Goal: Find specific page/section: Find specific page/section

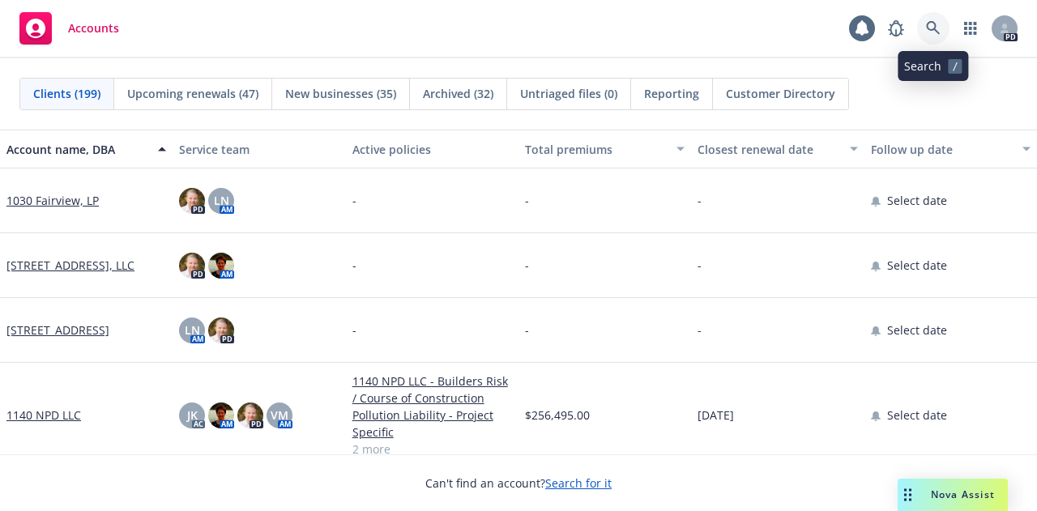
click at [924, 28] on link at bounding box center [933, 28] width 32 height 32
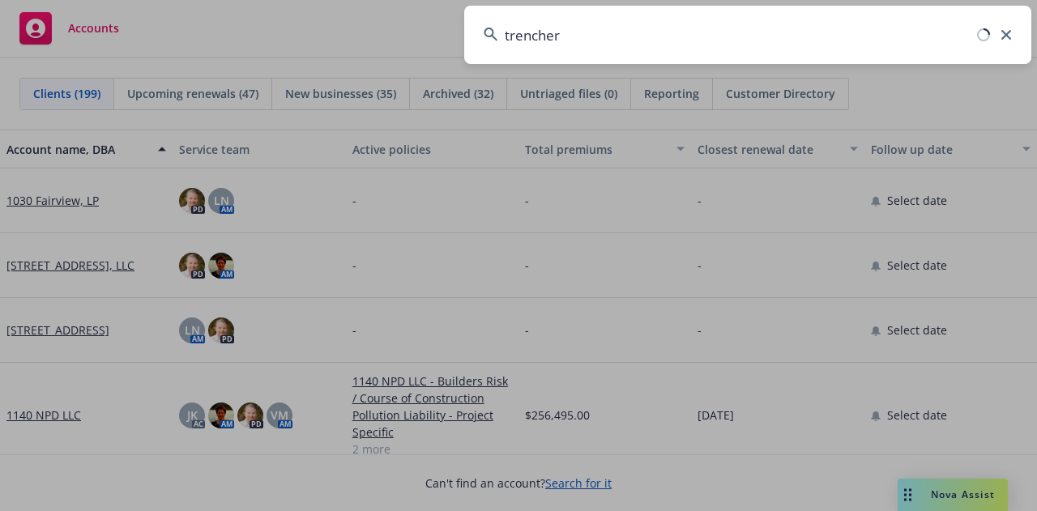
type input "trenchers"
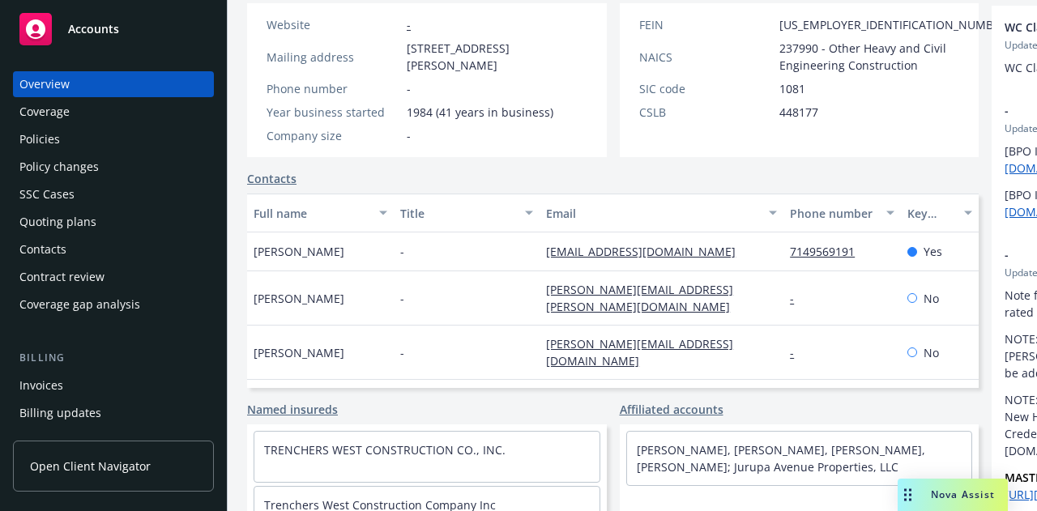
scroll to position [406, 0]
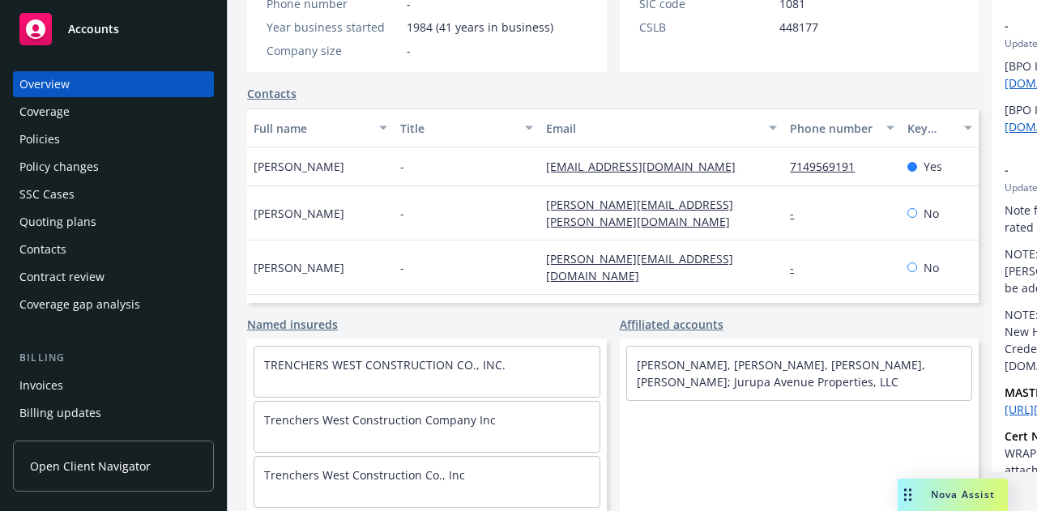
click at [43, 141] on div "Policies" at bounding box center [39, 139] width 40 height 26
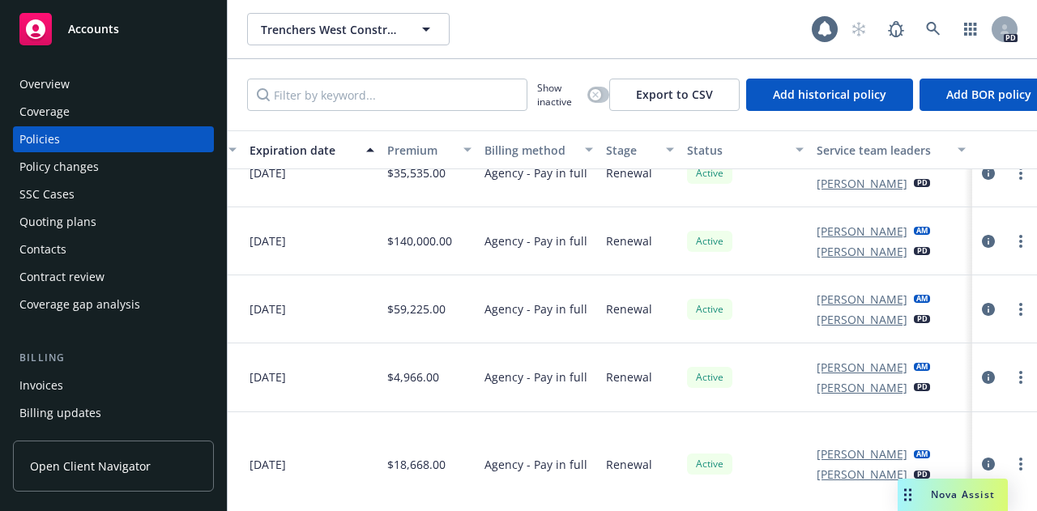
scroll to position [0, 12]
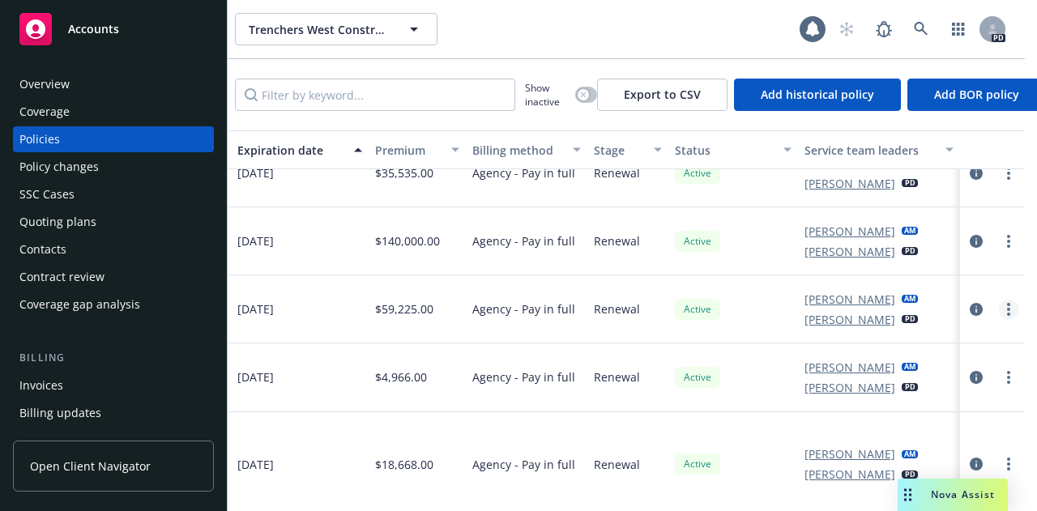
click at [999, 309] on link "more" at bounding box center [1008, 309] width 19 height 19
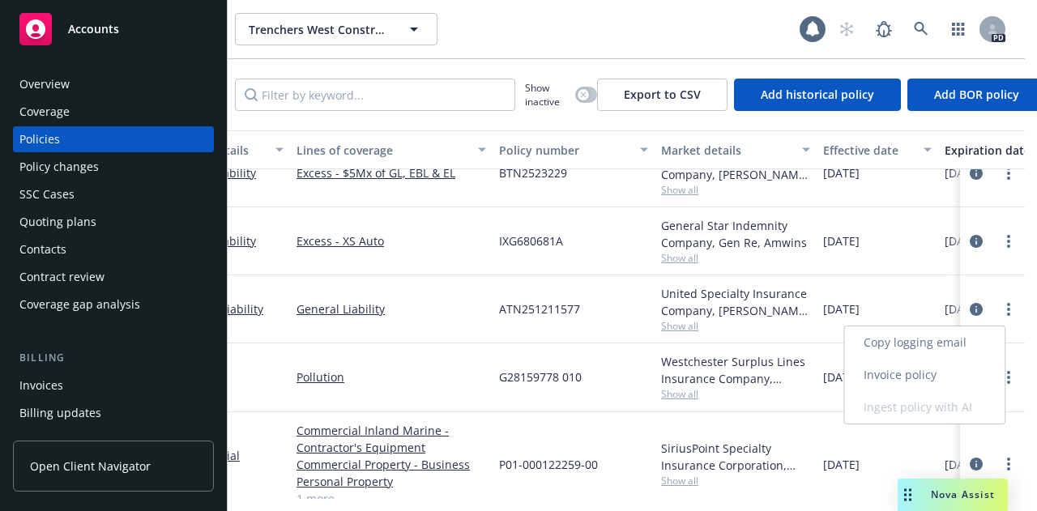
scroll to position [100, 0]
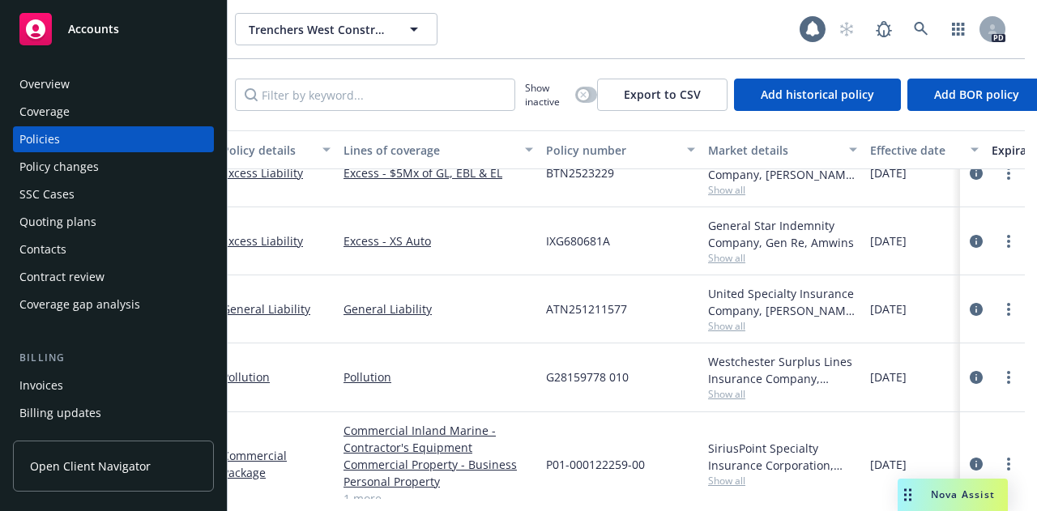
click at [727, 330] on span "Show all" at bounding box center [782, 326] width 149 height 14
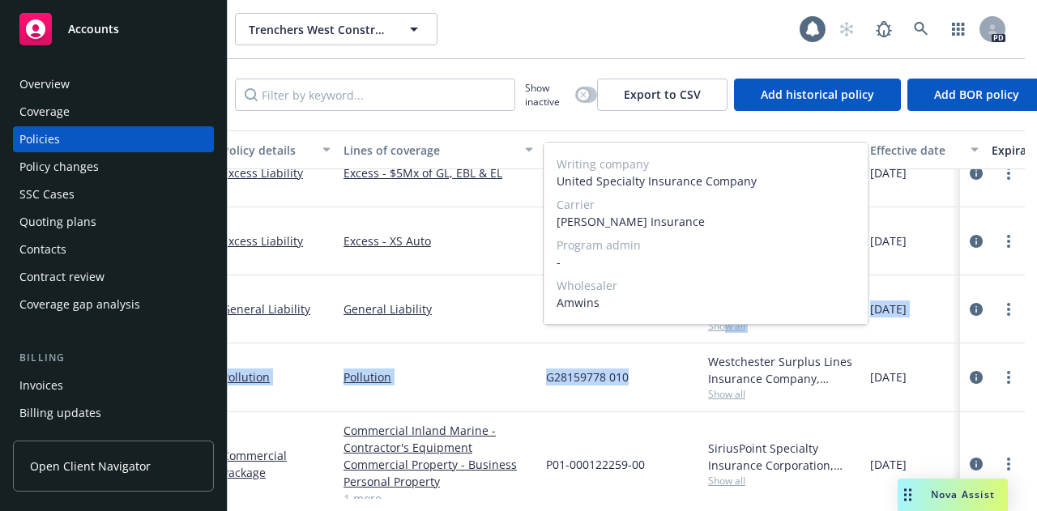
drag, startPoint x: 727, startPoint y: 330, endPoint x: 641, endPoint y: 464, distance: 158.8
click at [641, 464] on div "Workers' Compensation Workers' Compensation WPL 5063346 03 Insurance Company of…" at bounding box center [996, 296] width 1563 height 454
